Goal: Complete application form

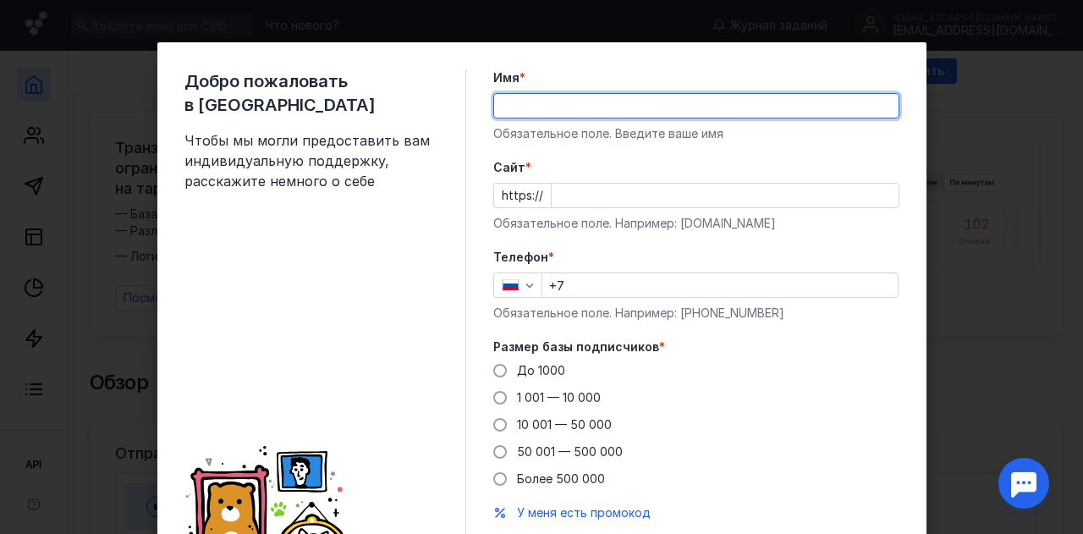
click at [743, 98] on input "Имя *" at bounding box center [696, 106] width 404 height 24
type input "marketingoodday"
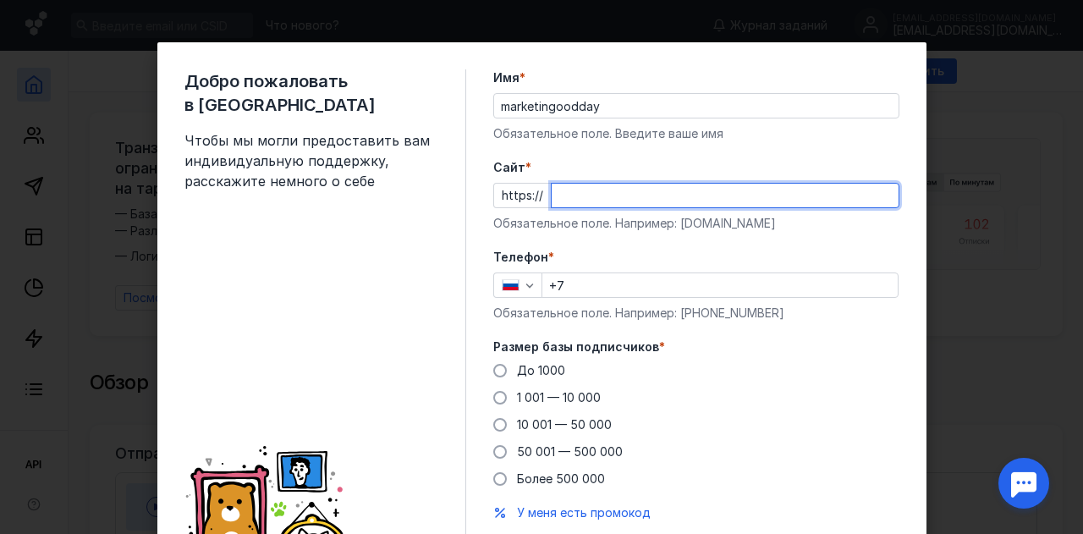
click at [601, 194] on input "Cайт *" at bounding box center [725, 196] width 347 height 24
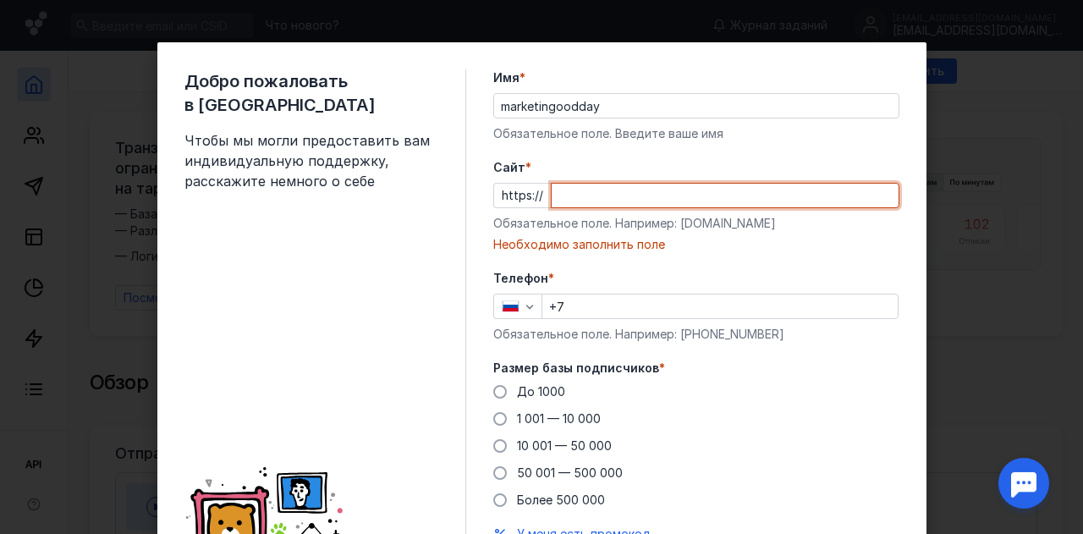
paste input "[DOMAIN_NAME][URL]"
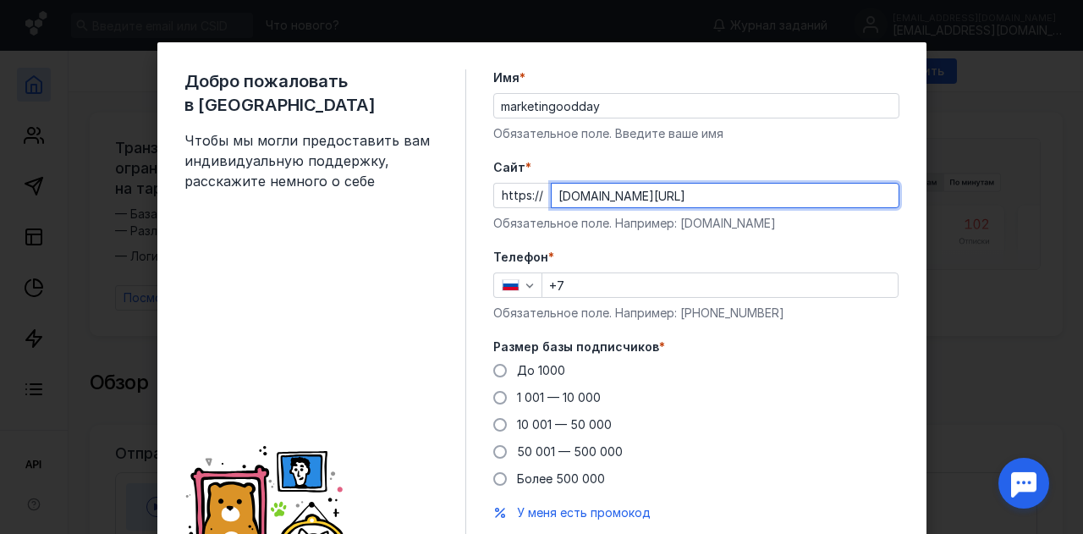
type input "[DOMAIN_NAME][URL]"
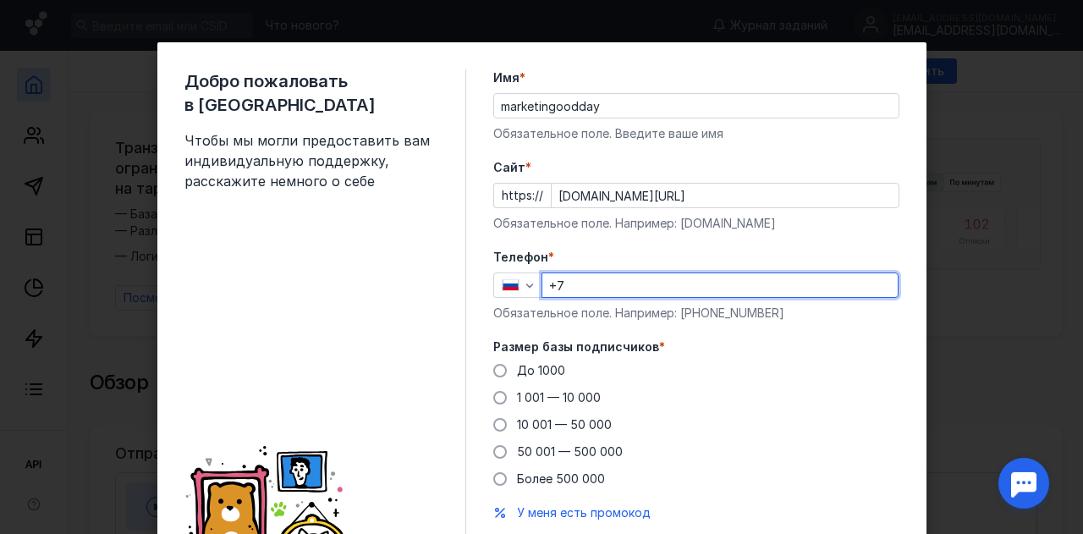
click at [613, 295] on input "+7" at bounding box center [719, 285] width 355 height 24
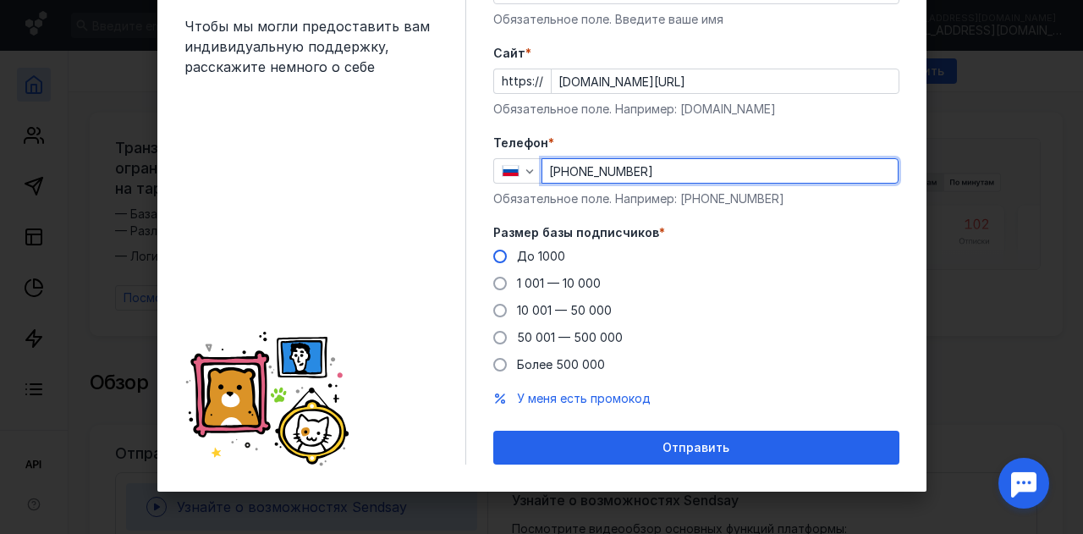
type input "[PHONE_NUMBER]"
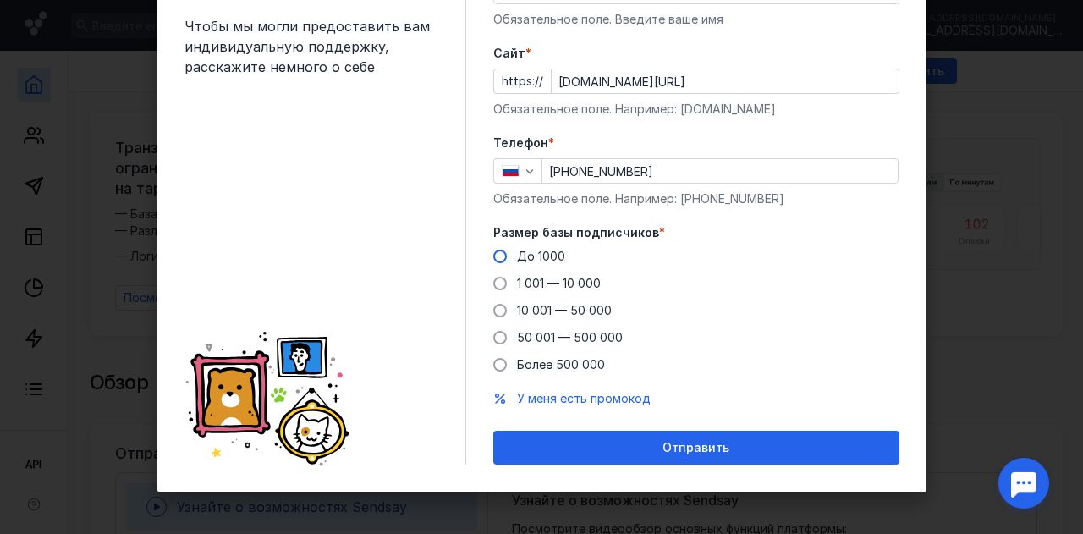
click at [509, 255] on label "До 1000" at bounding box center [529, 256] width 72 height 17
click at [0, 0] on input "До 1000" at bounding box center [0, 0] width 0 height 0
click at [493, 282] on span at bounding box center [500, 284] width 14 height 14
click at [0, 0] on input "1 001 — 10 000" at bounding box center [0, 0] width 0 height 0
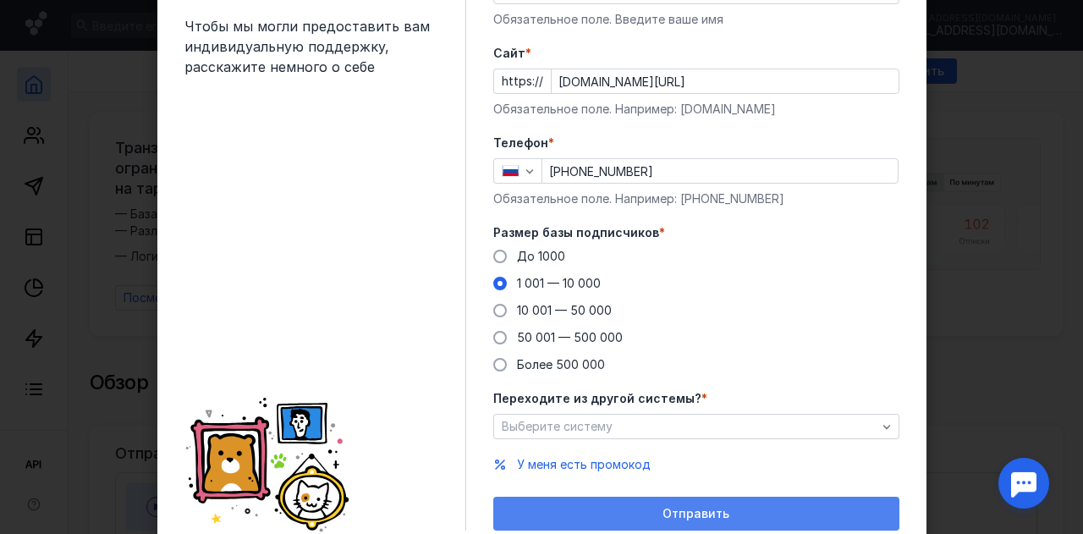
click at [575, 497] on div "Отправить" at bounding box center [696, 514] width 406 height 34
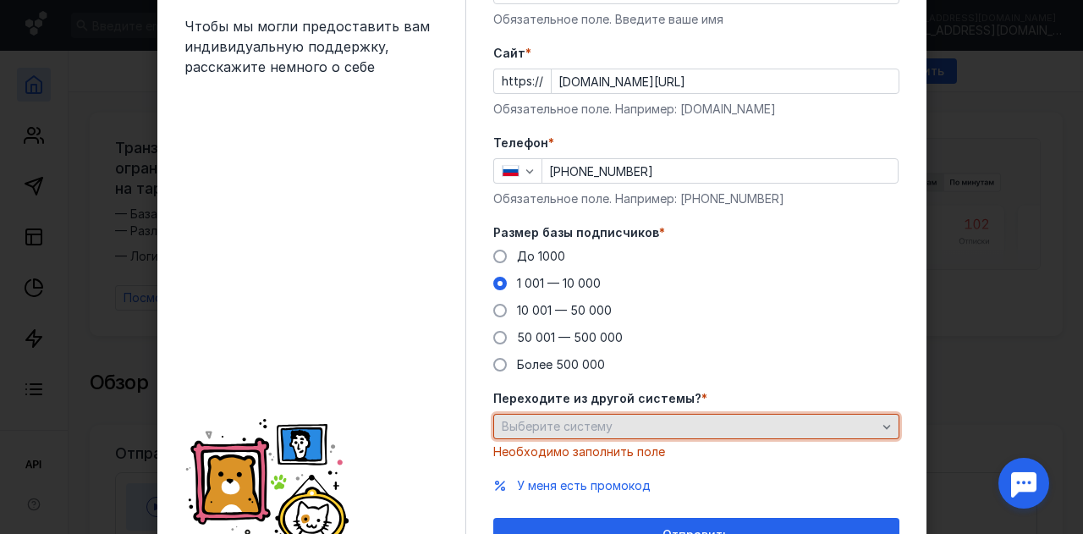
click at [609, 420] on div "Выберите систему" at bounding box center [689, 427] width 383 height 14
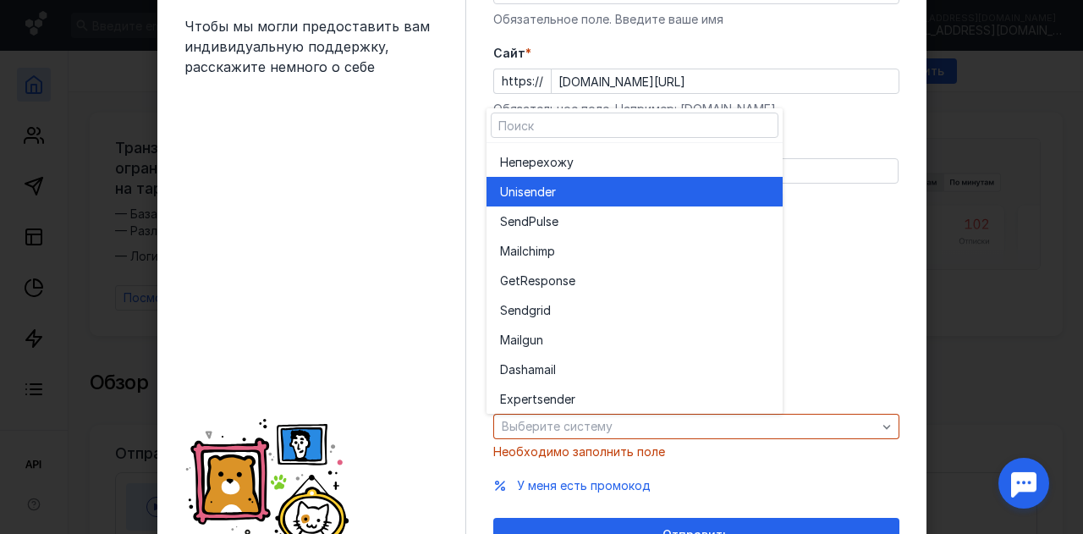
click at [638, 178] on div "Unisende r" at bounding box center [634, 192] width 269 height 30
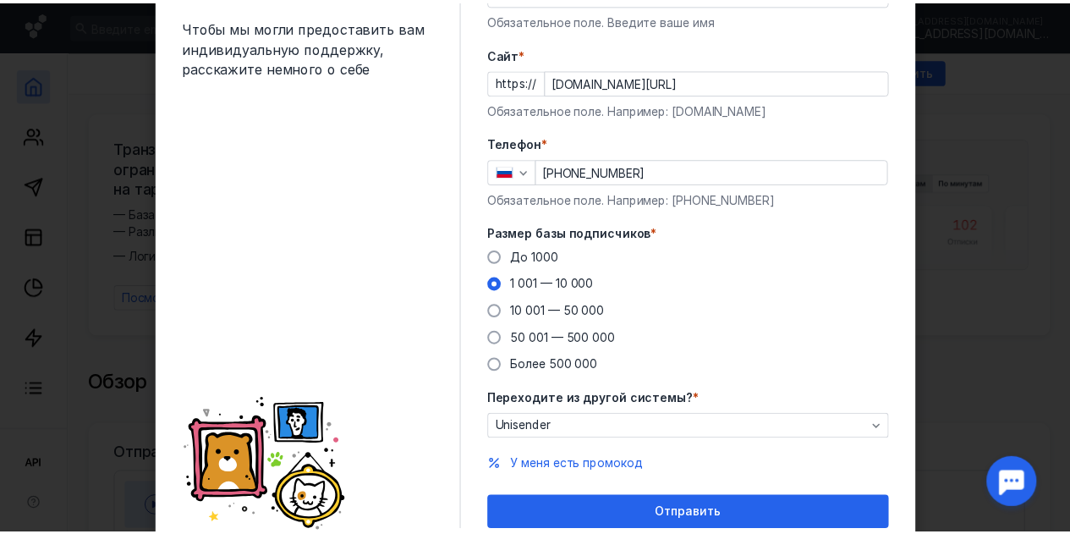
scroll to position [180, 0]
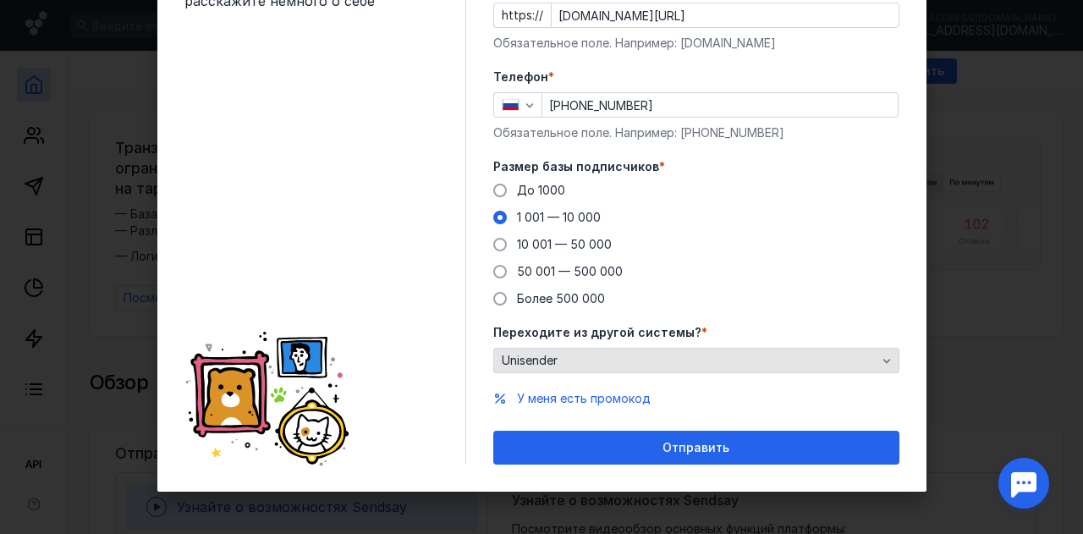
click at [627, 357] on div "Unisender" at bounding box center [689, 361] width 383 height 14
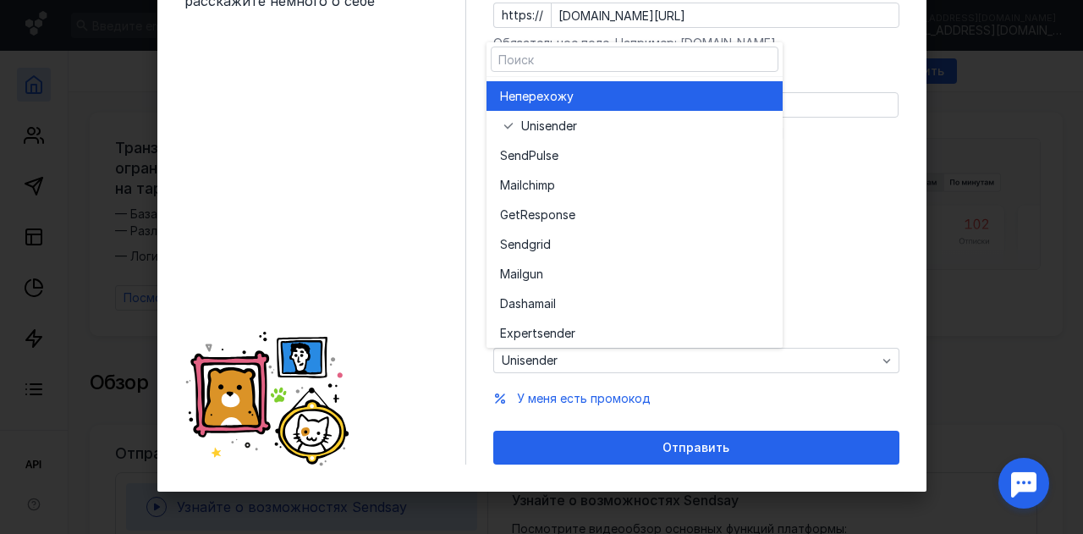
click at [609, 85] on div "Не перехожу" at bounding box center [634, 96] width 269 height 30
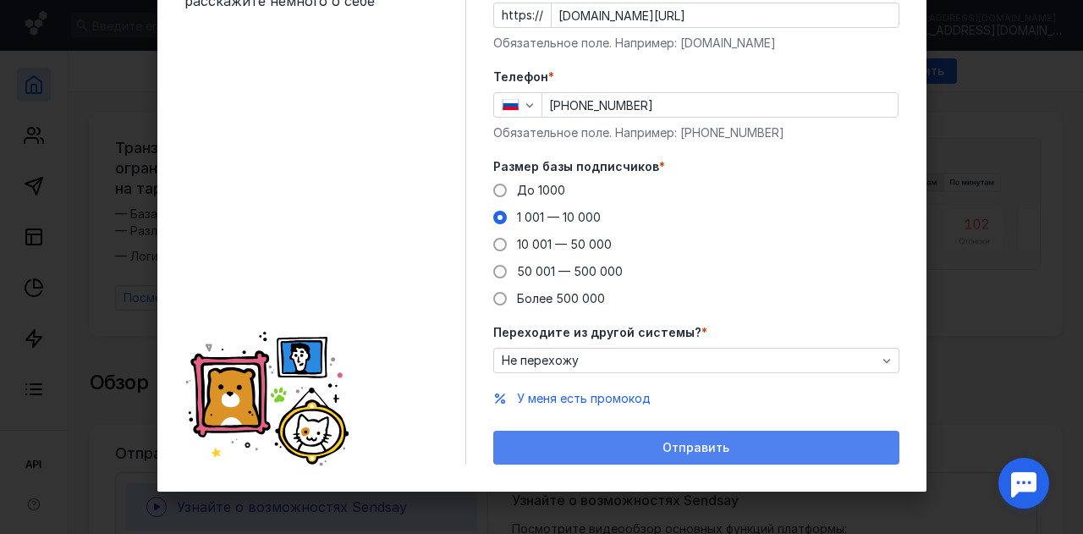
click at [614, 448] on div "Отправить" at bounding box center [696, 448] width 389 height 14
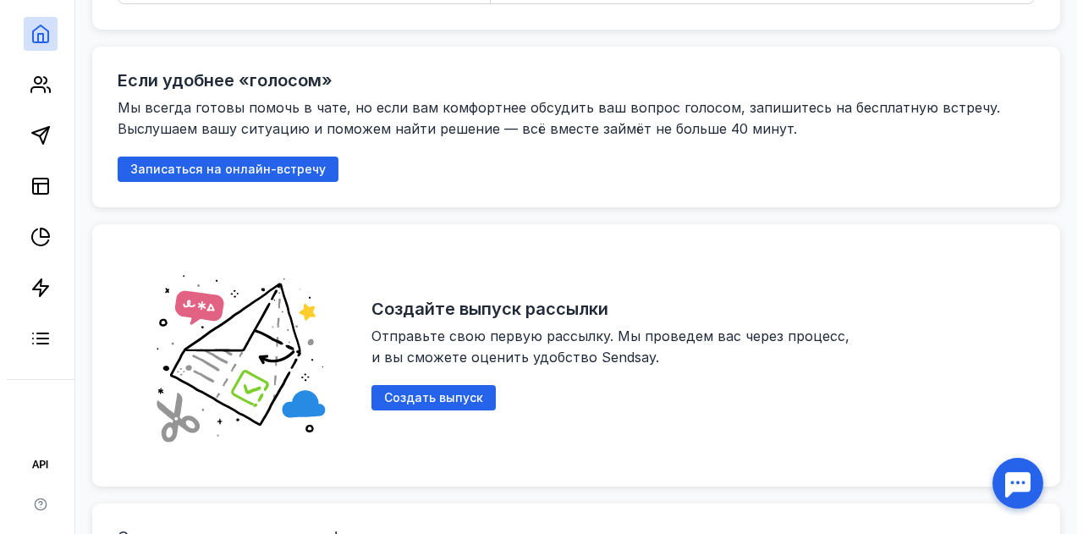
scroll to position [848, 0]
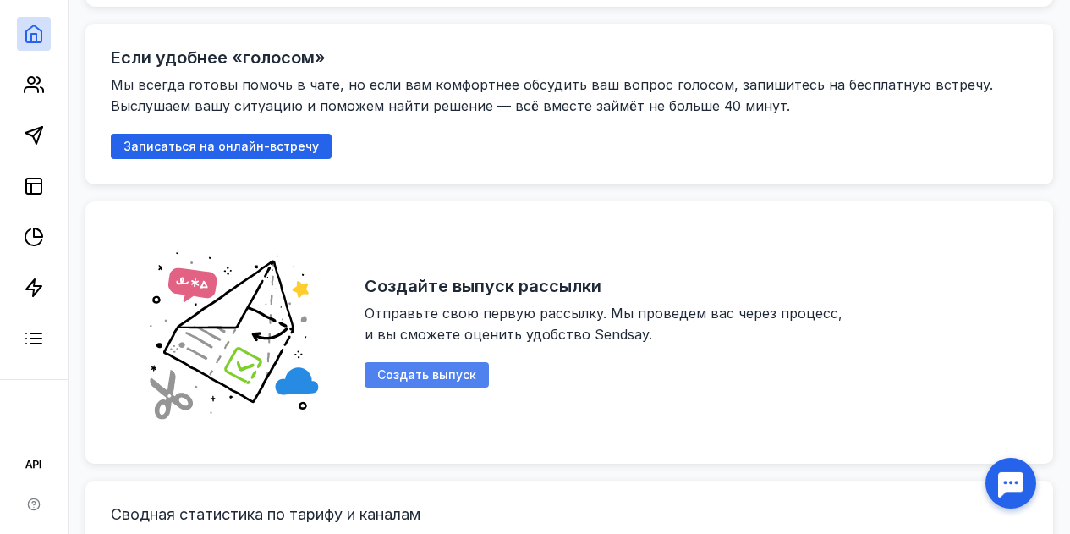
click at [476, 368] on span "Создать выпуск" at bounding box center [426, 375] width 99 height 14
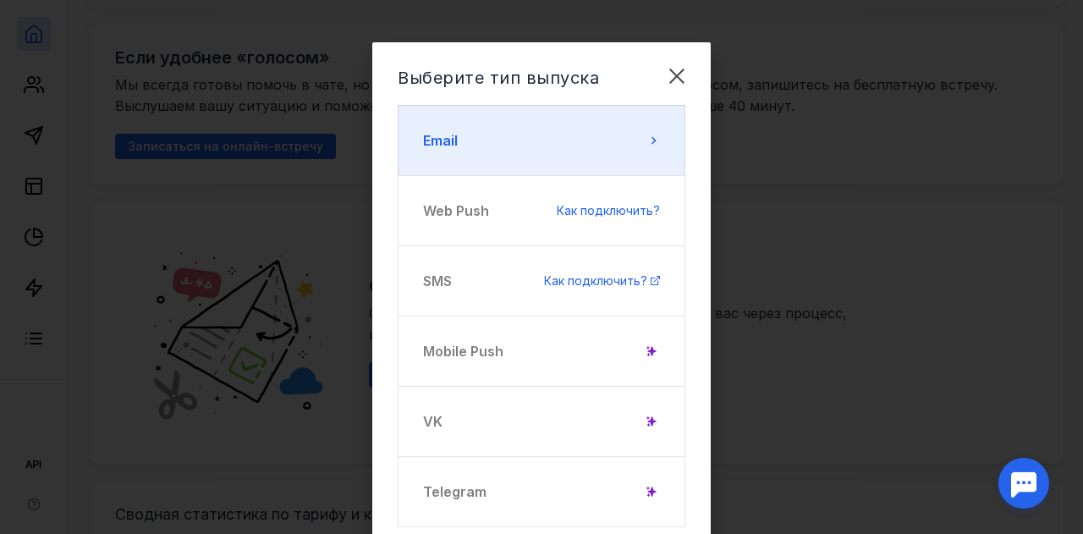
click at [593, 141] on button "Email" at bounding box center [542, 140] width 288 height 71
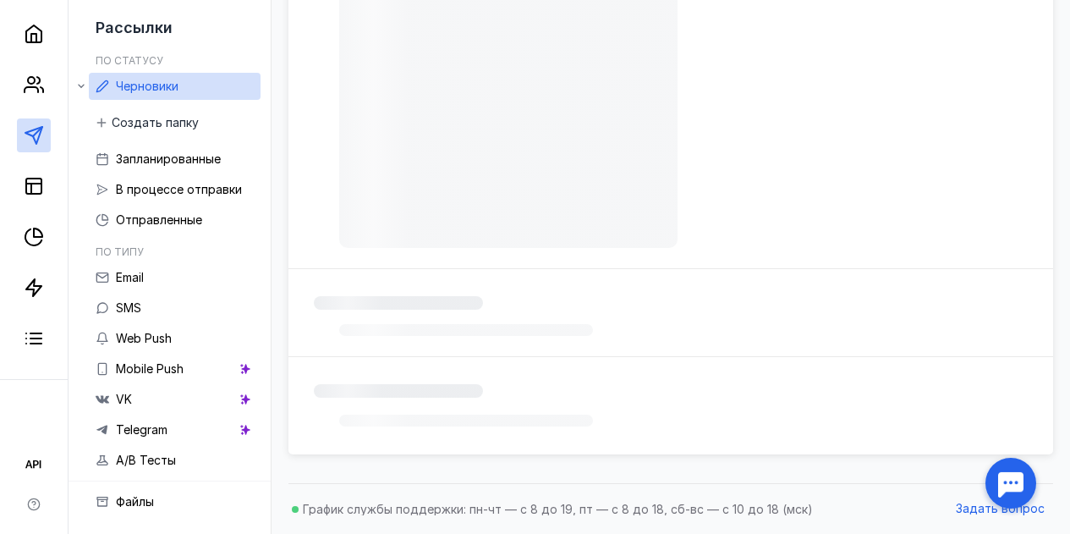
scroll to position [522, 0]
